Goal: Task Accomplishment & Management: Manage account settings

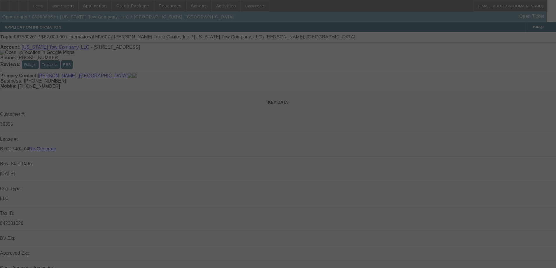
select select "3"
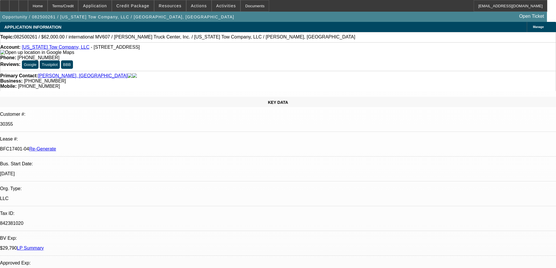
select select "0"
select select "2"
select select "0"
select select "6"
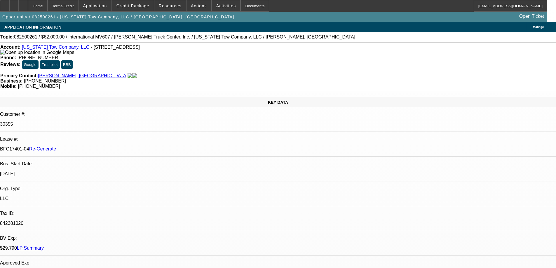
click at [299, 26] on div "APPLICATION INFORMATION [GEOGRAPHIC_DATA]" at bounding box center [278, 27] width 556 height 10
click at [166, 6] on span "Resources" at bounding box center [170, 6] width 23 height 5
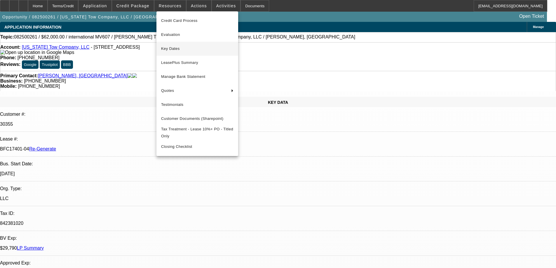
click at [171, 50] on span "Key Dates" at bounding box center [197, 48] width 72 height 7
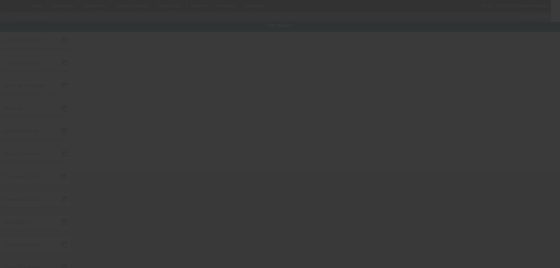
type input "[DATE]"
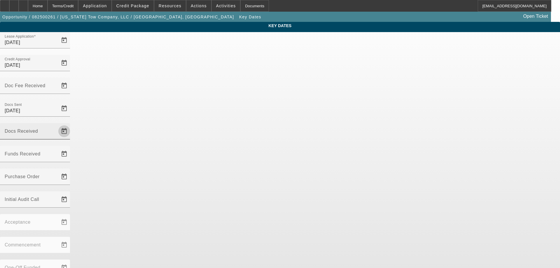
click at [71, 124] on span "Open calendar" at bounding box center [64, 131] width 14 height 14
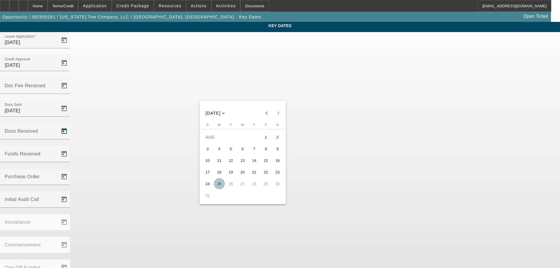
drag, startPoint x: 222, startPoint y: 185, endPoint x: 249, endPoint y: 112, distance: 78.2
click at [221, 184] on span "25" at bounding box center [219, 184] width 11 height 11
type input "[DATE]"
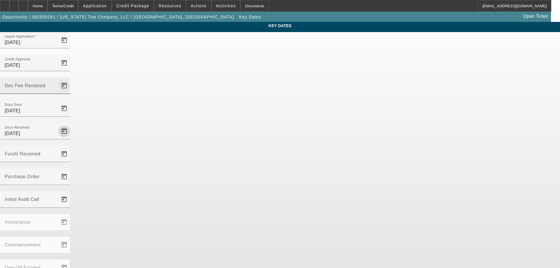
click at [71, 79] on span "Open calendar" at bounding box center [64, 86] width 14 height 14
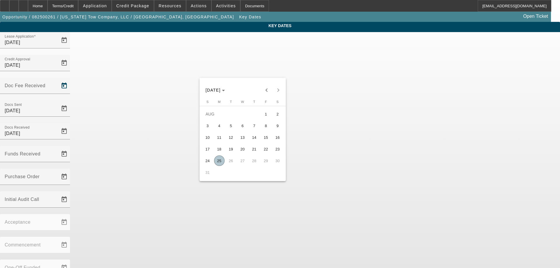
click at [224, 166] on span "25" at bounding box center [219, 161] width 11 height 11
type input "[DATE]"
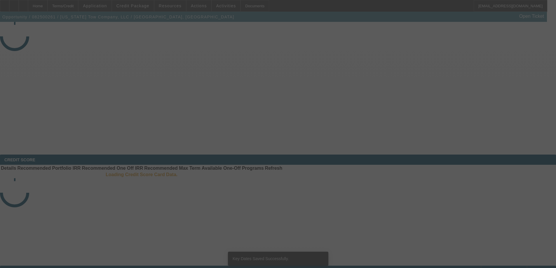
select select "3"
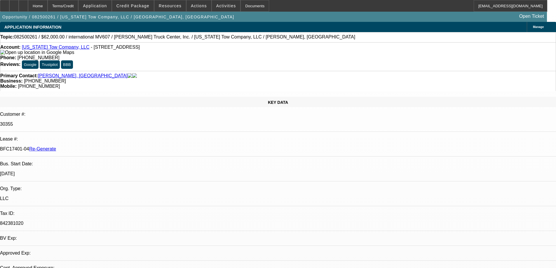
select select "0"
select select "2"
select select "0"
select select "6"
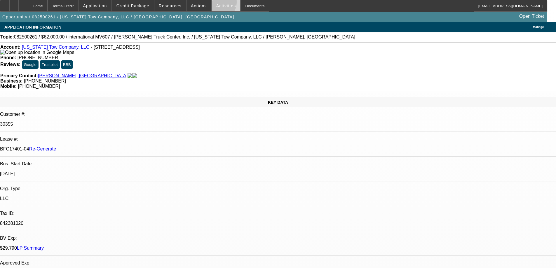
click at [216, 4] on span "Activities" at bounding box center [226, 6] width 20 height 5
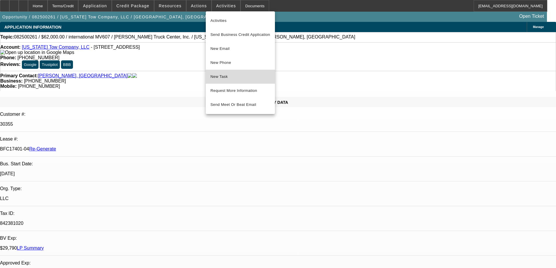
click at [219, 75] on span "New Task" at bounding box center [240, 76] width 60 height 7
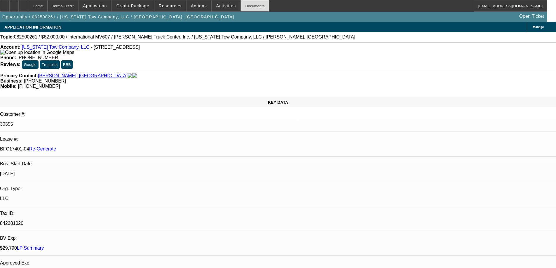
click at [241, 4] on div "Documents" at bounding box center [255, 6] width 29 height 12
click at [5, 4] on icon at bounding box center [5, 4] width 0 height 0
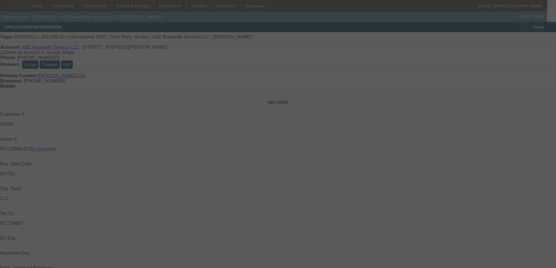
select select "3"
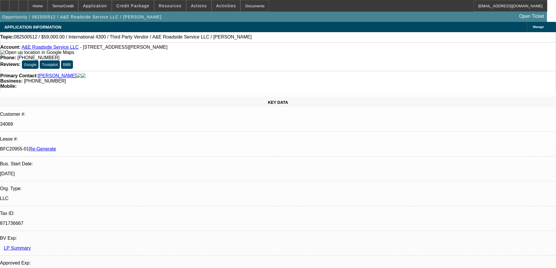
select select "0"
select select "0.1"
select select "4"
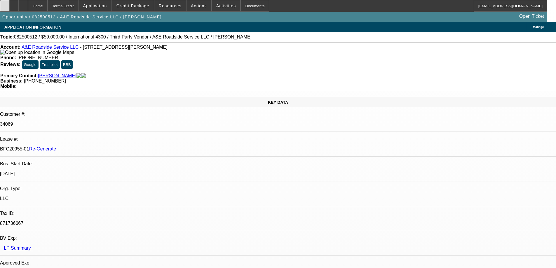
click at [9, 5] on div at bounding box center [4, 6] width 9 height 12
